Goal: Task Accomplishment & Management: Complete application form

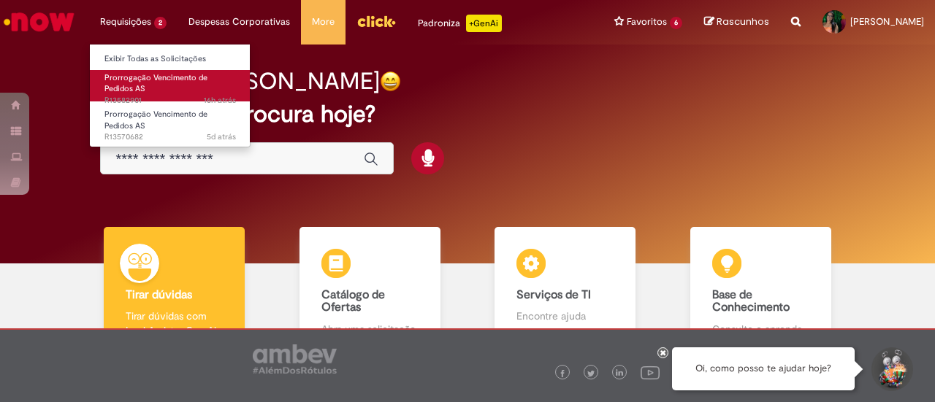
click at [165, 78] on span "Prorrogação Vencimento de Pedidos AS" at bounding box center [155, 83] width 103 height 23
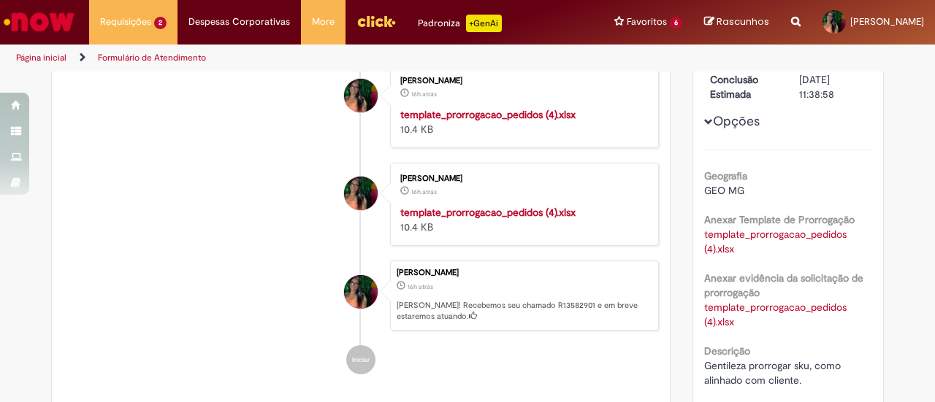
scroll to position [265, 0]
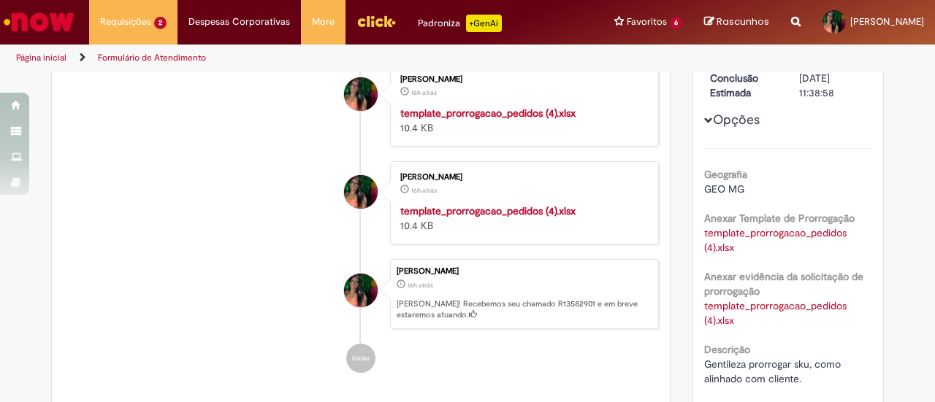
click at [441, 120] on strong "template_prorrogacao_pedidos (4).xlsx" at bounding box center [487, 113] width 175 height 13
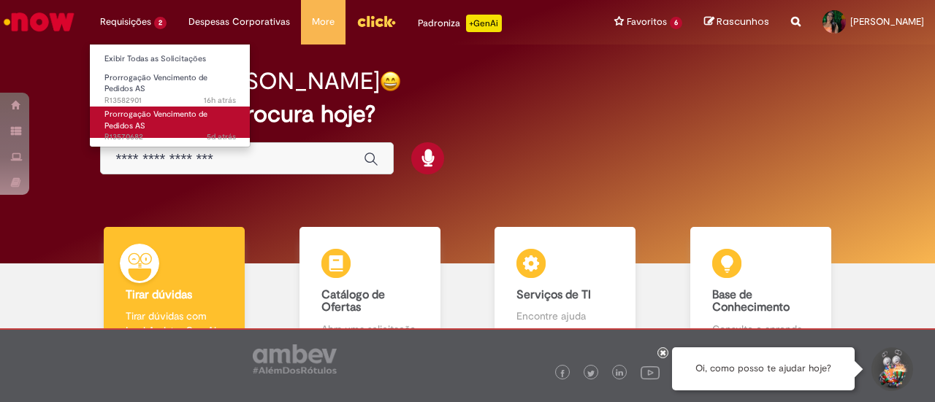
click at [207, 116] on span "Prorrogação Vencimento de Pedidos AS" at bounding box center [155, 120] width 103 height 23
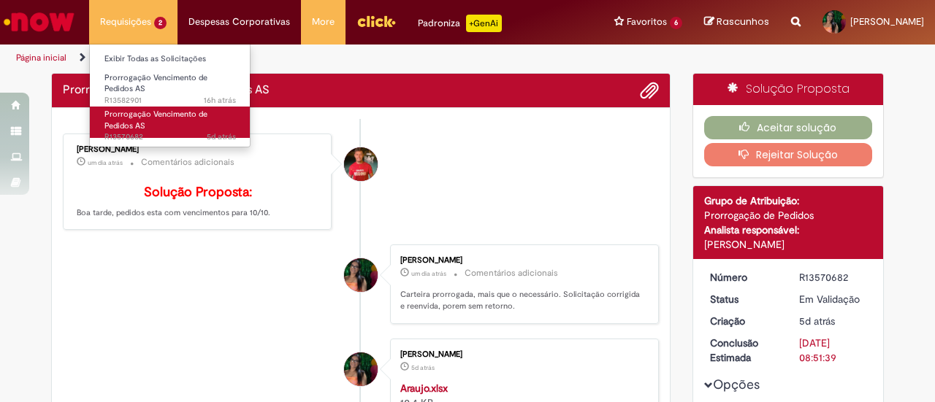
click at [207, 116] on span "Prorrogação Vencimento de Pedidos AS" at bounding box center [155, 120] width 103 height 23
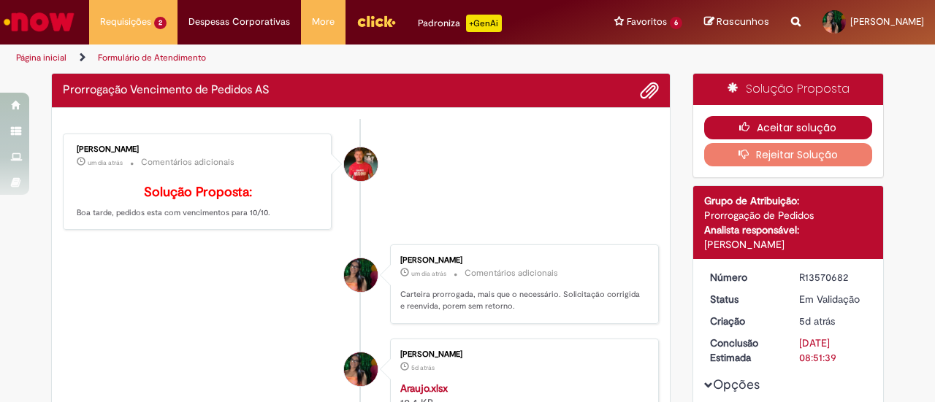
click at [743, 129] on icon "button" at bounding box center [748, 127] width 18 height 10
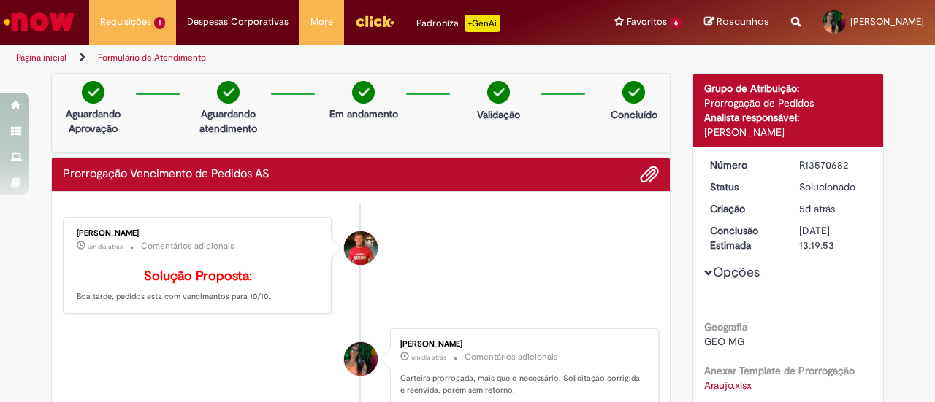
click at [68, 17] on img "Ir para a Homepage" at bounding box center [38, 21] width 75 height 29
